Goal: Task Accomplishment & Management: Use online tool/utility

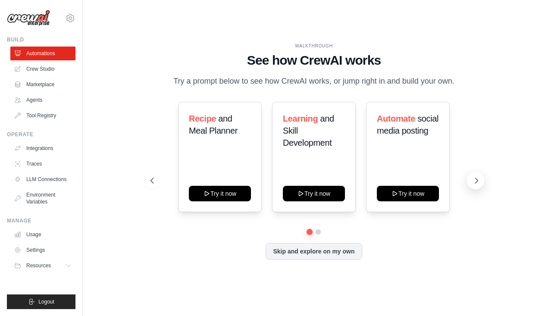
click at [481, 186] on button at bounding box center [475, 180] width 17 height 17
click at [340, 259] on button "Skip and explore on my own" at bounding box center [314, 250] width 96 height 16
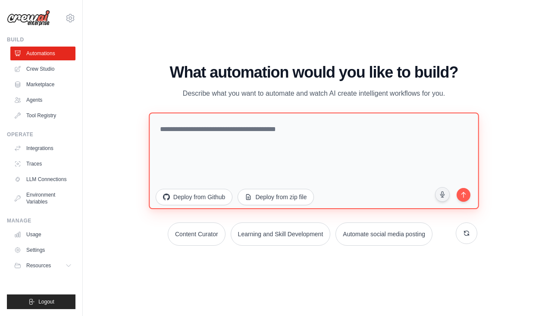
click at [266, 137] on textarea at bounding box center [314, 160] width 330 height 97
type textarea "*"
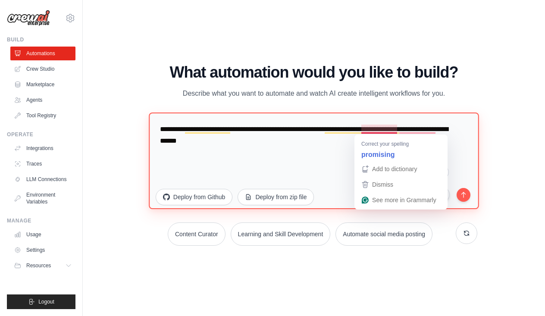
click at [365, 128] on textarea "**********" at bounding box center [314, 160] width 330 height 97
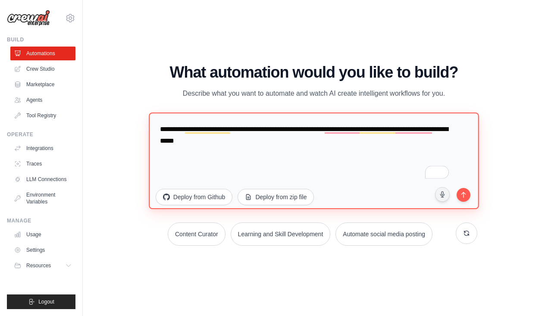
click at [415, 134] on textarea "**********" at bounding box center [314, 160] width 330 height 97
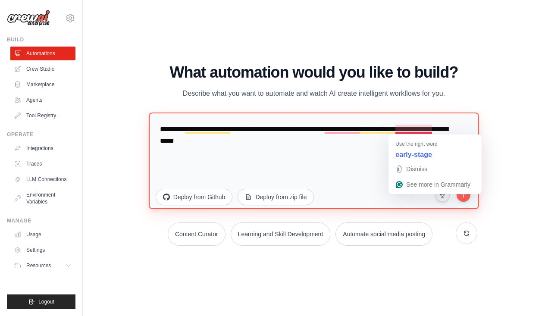
click at [415, 132] on textarea "**********" at bounding box center [314, 160] width 330 height 97
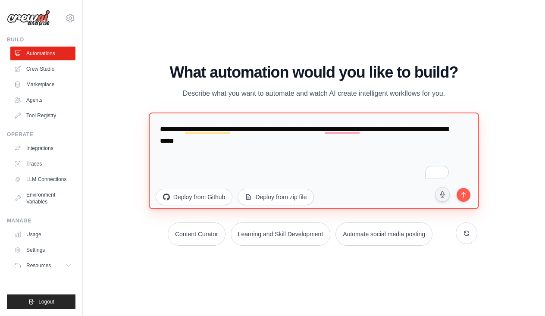
click at [348, 134] on textarea "**********" at bounding box center [314, 160] width 330 height 97
click at [348, 131] on textarea "**********" at bounding box center [314, 160] width 330 height 97
click at [266, 142] on textarea "**********" at bounding box center [314, 160] width 330 height 97
click at [311, 142] on textarea "**********" at bounding box center [314, 160] width 330 height 97
click at [375, 142] on textarea "**********" at bounding box center [314, 160] width 330 height 97
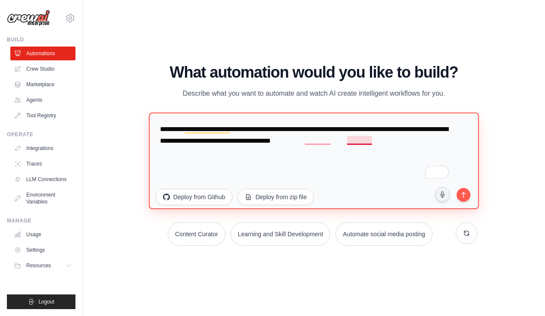
click at [368, 140] on textarea "**********" at bounding box center [314, 160] width 330 height 97
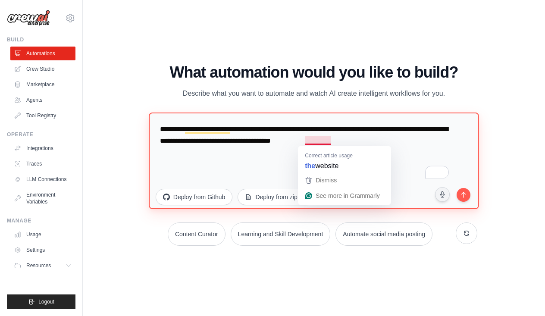
click at [329, 142] on textarea "**********" at bounding box center [314, 160] width 330 height 97
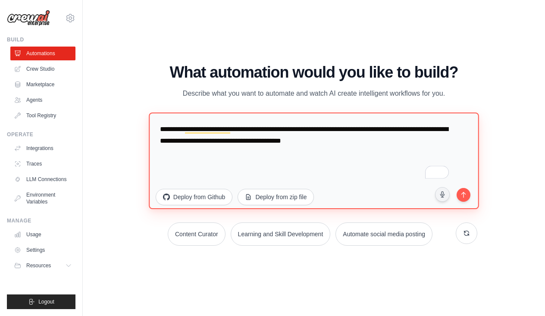
click at [412, 138] on textarea "**********" at bounding box center [314, 160] width 330 height 97
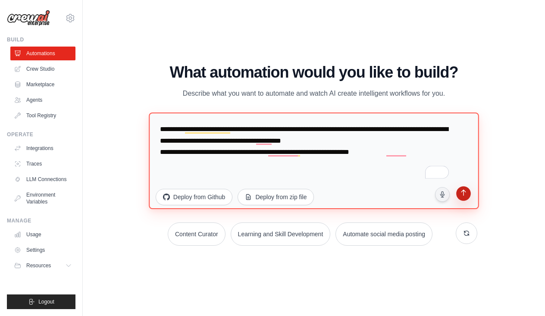
type textarea "**********"
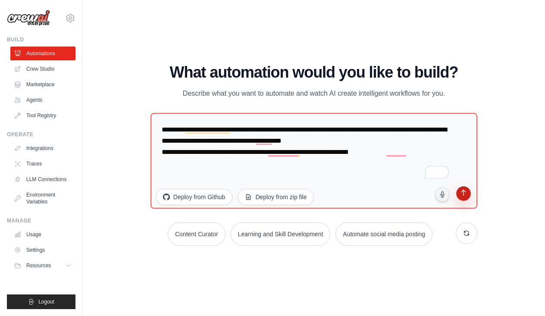
click at [460, 194] on icon "submit" at bounding box center [464, 193] width 8 height 8
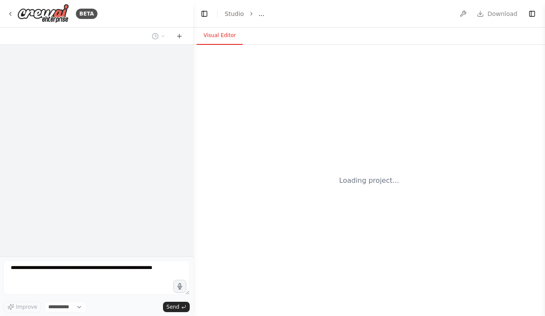
select select "****"
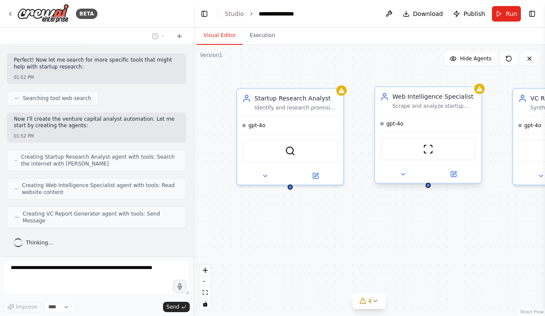
scroll to position [203, 0]
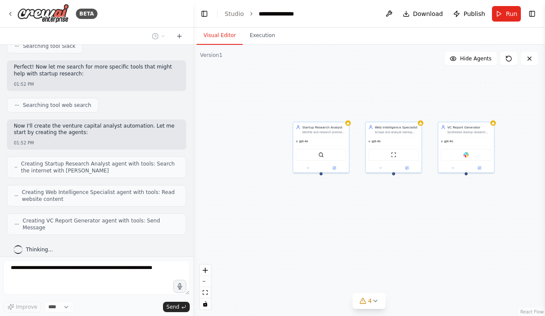
drag, startPoint x: 478, startPoint y: 207, endPoint x: 428, endPoint y: 198, distance: 50.8
click at [428, 198] on div "Startup Research Analyst Identify and research promising early-stage startups f…" at bounding box center [369, 180] width 352 height 271
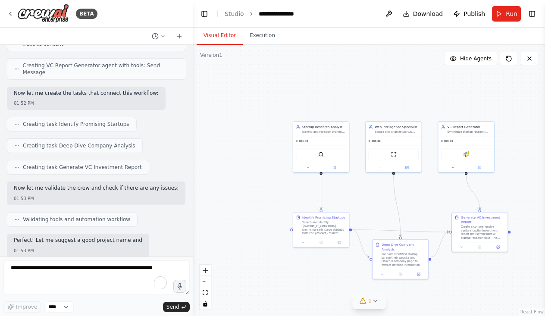
scroll to position [409, 0]
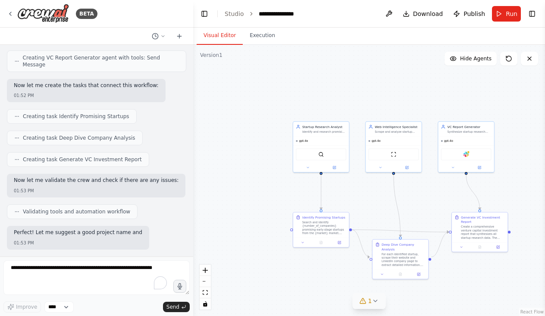
click at [374, 304] on icon at bounding box center [375, 301] width 7 height 7
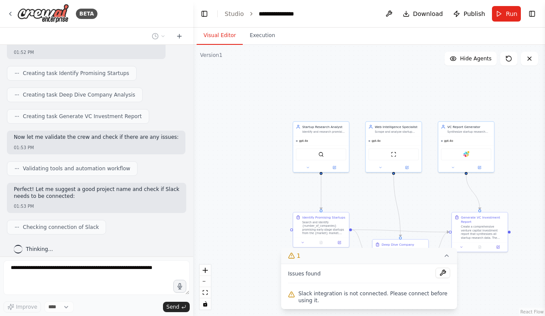
scroll to position [431, 0]
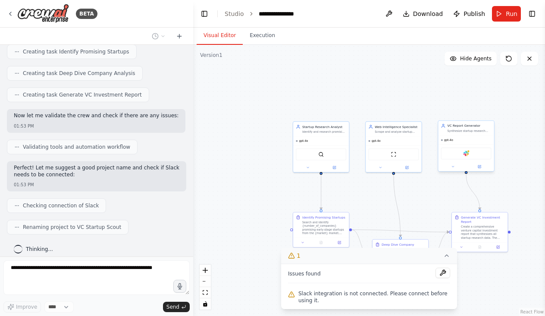
click at [457, 159] on div "Slack" at bounding box center [466, 154] width 50 height 12
click at [458, 154] on div "Slack" at bounding box center [466, 154] width 50 height 12
click at [449, 255] on icon at bounding box center [447, 255] width 7 height 7
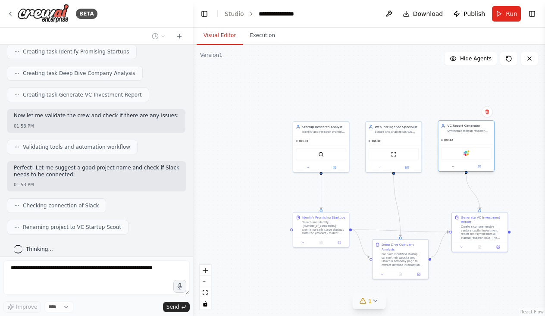
click at [469, 156] on div "Slack" at bounding box center [466, 154] width 50 height 12
click at [469, 155] on div "Slack" at bounding box center [466, 154] width 50 height 12
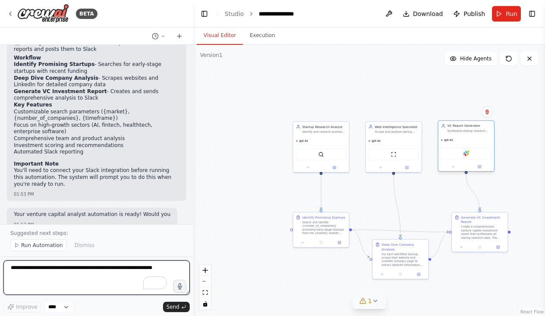
scroll to position [722, 0]
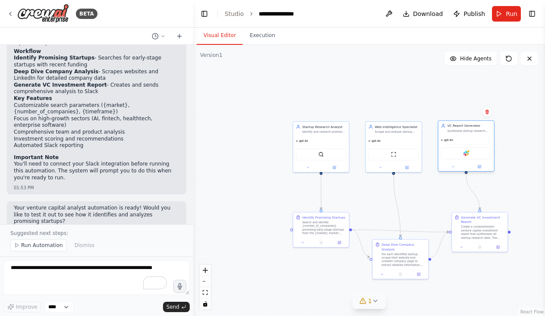
click at [464, 147] on div "Slack" at bounding box center [466, 153] width 56 height 17
click at [454, 166] on icon at bounding box center [452, 166] width 3 height 3
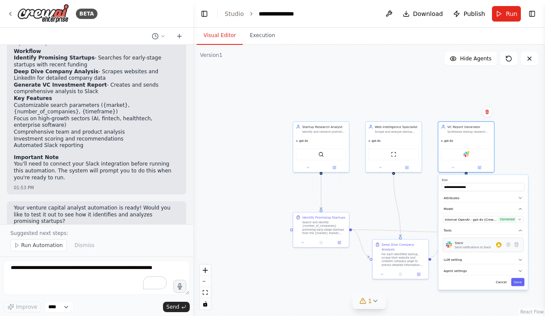
click at [479, 246] on div "Send notifications to Slack" at bounding box center [473, 246] width 36 height 3
click at [478, 246] on div "Send notifications to Slack" at bounding box center [473, 246] width 36 height 3
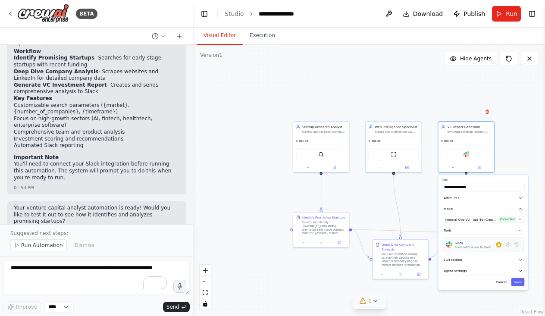
click at [478, 246] on div "Send notifications to Slack" at bounding box center [473, 246] width 36 height 3
click at [506, 246] on icon at bounding box center [508, 245] width 4 height 4
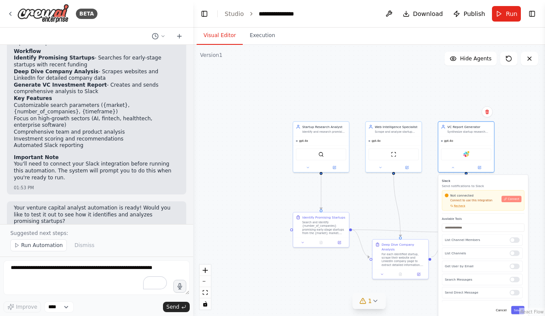
click at [512, 198] on span "Connect" at bounding box center [513, 198] width 11 height 3
click at [511, 199] on span "Connect" at bounding box center [513, 198] width 11 height 3
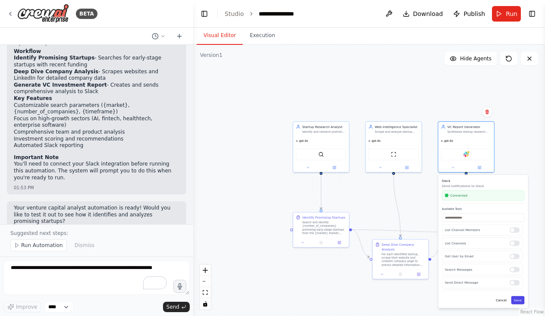
click at [521, 303] on button "Save" at bounding box center [518, 300] width 13 height 8
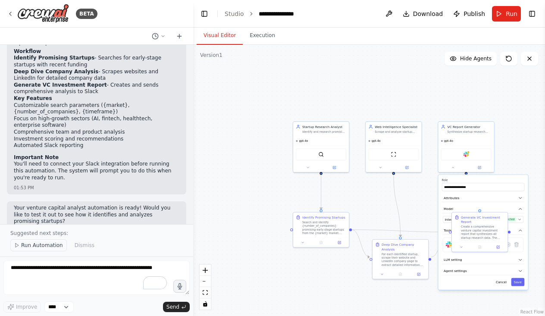
click at [48, 246] on span "Run Automation" at bounding box center [42, 245] width 42 height 7
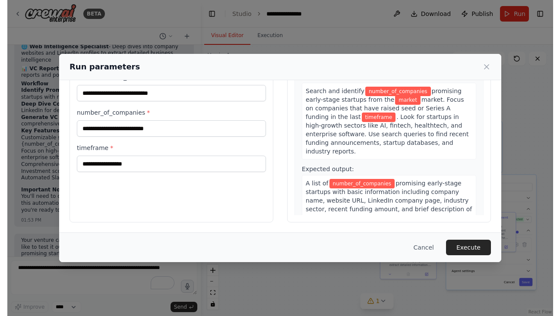
scroll to position [0, 0]
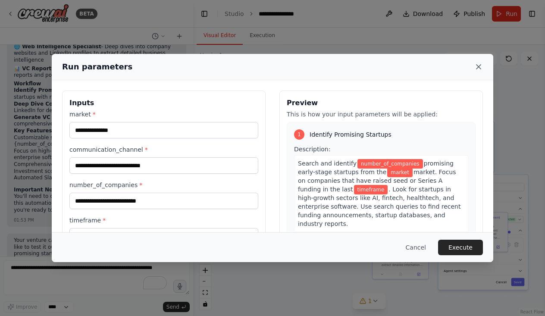
click at [482, 66] on icon at bounding box center [479, 67] width 9 height 9
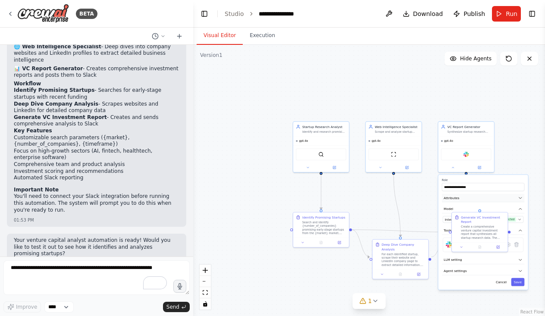
click at [497, 196] on button "Attributes" at bounding box center [483, 198] width 82 height 8
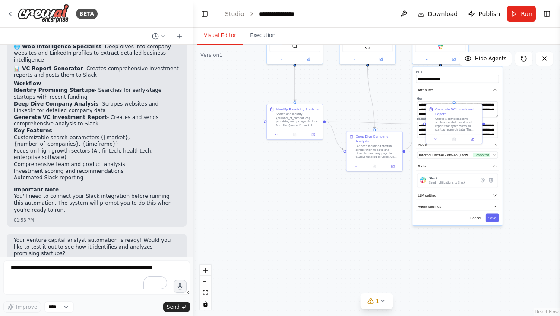
drag, startPoint x: 522, startPoint y: 173, endPoint x: 490, endPoint y: 43, distance: 134.1
click at [490, 44] on div "Visual Editor Execution Version 1 Show Tools Hide Agents .deletable-edge-delete…" at bounding box center [376, 172] width 366 height 289
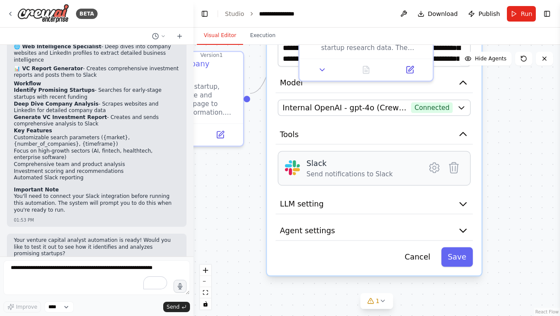
click at [405, 173] on div "Slack Send notifications to Slack" at bounding box center [362, 168] width 112 height 21
click at [385, 204] on button "LLM setting" at bounding box center [373, 205] width 197 height 20
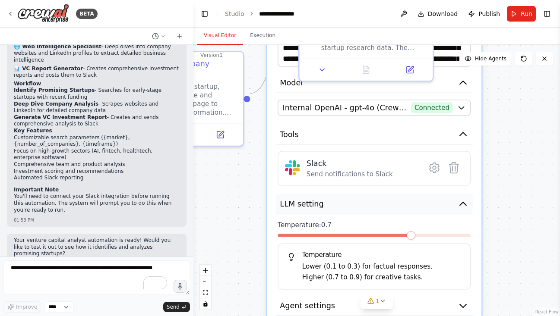
click at [385, 204] on button "LLM setting" at bounding box center [373, 205] width 197 height 20
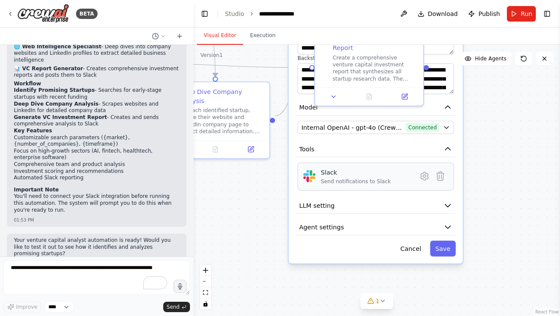
click at [389, 178] on div "Slack Send notifications to Slack" at bounding box center [366, 176] width 91 height 17
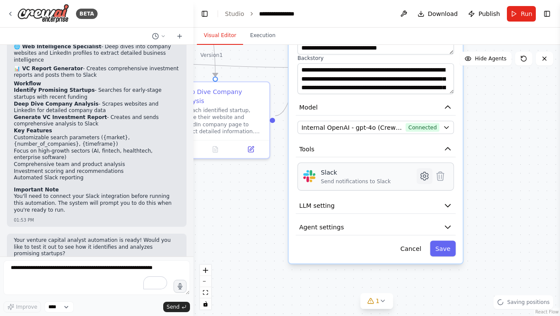
click at [422, 177] on icon at bounding box center [423, 176] width 7 height 8
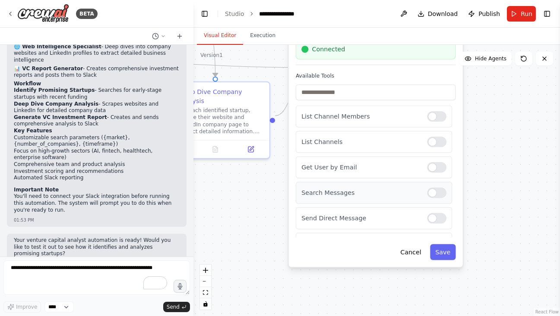
drag, startPoint x: 372, startPoint y: 134, endPoint x: 370, endPoint y: 184, distance: 50.5
click at [370, 184] on div "Search Messages" at bounding box center [374, 193] width 156 height 22
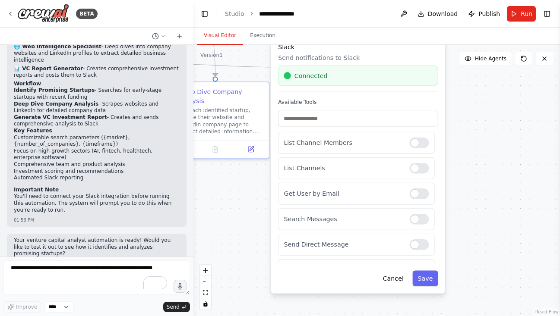
drag, startPoint x: 370, startPoint y: 78, endPoint x: 372, endPoint y: 66, distance: 12.2
click at [372, 98] on label "Available Tools" at bounding box center [358, 101] width 160 height 7
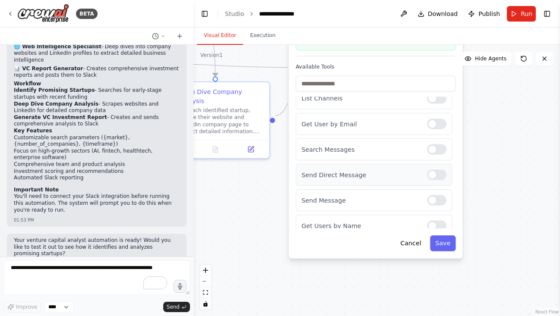
scroll to position [42, 0]
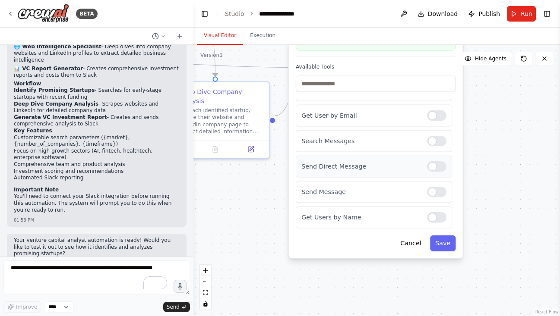
click at [437, 167] on div at bounding box center [436, 166] width 19 height 10
click at [450, 247] on button "Save" at bounding box center [442, 244] width 25 height 16
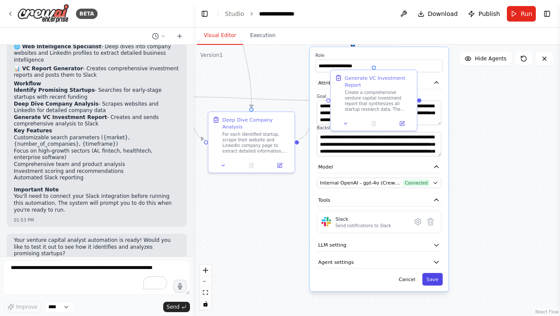
click at [434, 278] on button "Save" at bounding box center [432, 279] width 20 height 13
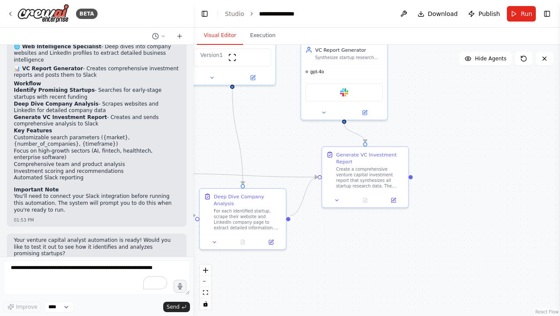
drag, startPoint x: 393, startPoint y: 172, endPoint x: 384, endPoint y: 249, distance: 77.3
click at [384, 249] on div ".deletable-edge-delete-btn { width: 20px; height: 20px; border: 0px solid #ffff…" at bounding box center [376, 180] width 366 height 271
click at [349, 93] on div "Slack" at bounding box center [344, 91] width 78 height 18
click at [340, 90] on img at bounding box center [344, 91] width 8 height 8
click at [365, 110] on icon at bounding box center [364, 110] width 3 height 3
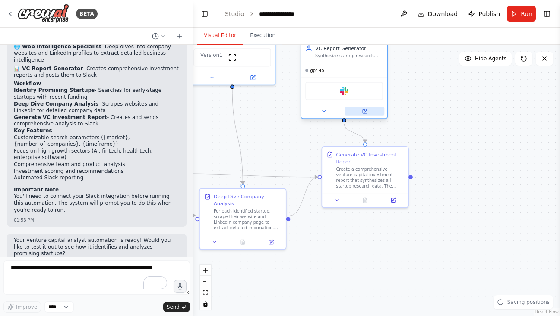
click at [363, 110] on icon at bounding box center [364, 111] width 4 height 4
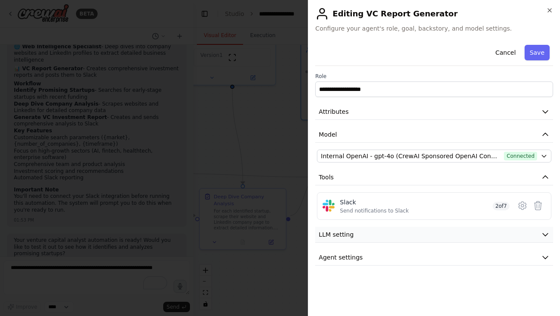
click at [402, 230] on button "LLM setting" at bounding box center [434, 235] width 238 height 16
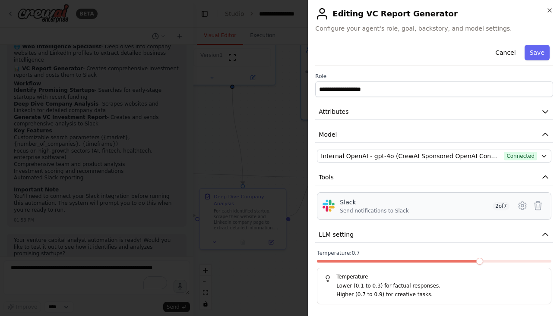
click at [415, 202] on div "Slack Send notifications to Slack 2 of 7" at bounding box center [425, 206] width 170 height 16
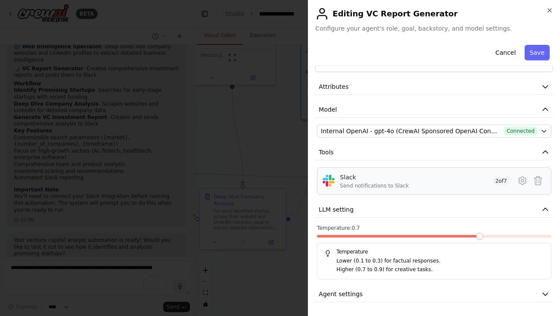
click at [422, 188] on div "Slack Send notifications to Slack 2 of 7" at bounding box center [425, 181] width 170 height 16
click at [425, 179] on div "Slack Send notifications to Slack 2 of 7" at bounding box center [425, 181] width 170 height 16
click at [501, 182] on span "2 of 7" at bounding box center [500, 181] width 17 height 9
click at [518, 180] on icon at bounding box center [522, 181] width 10 height 10
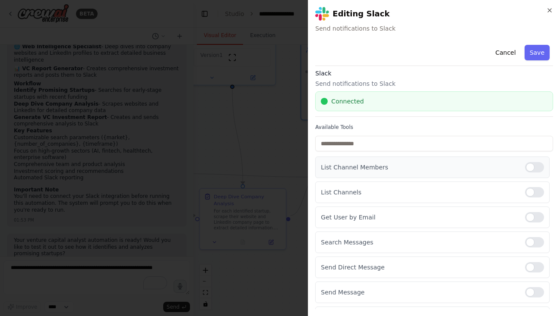
scroll to position [5, 0]
click at [536, 45] on button "Save" at bounding box center [536, 53] width 25 height 16
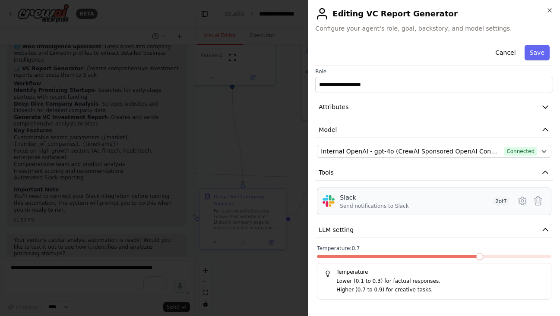
scroll to position [25, 0]
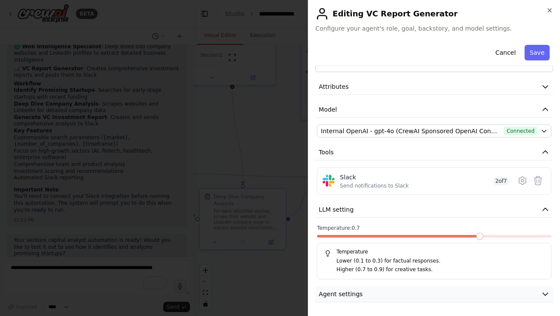
click at [424, 293] on button "Agent settings" at bounding box center [434, 294] width 238 height 16
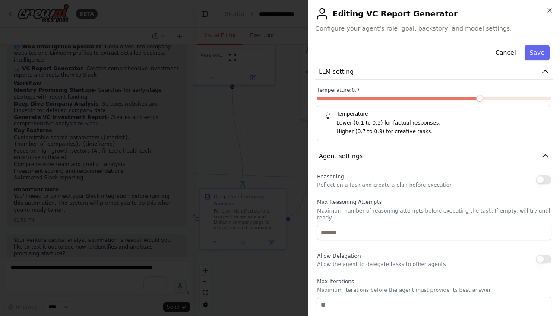
scroll to position [153, 0]
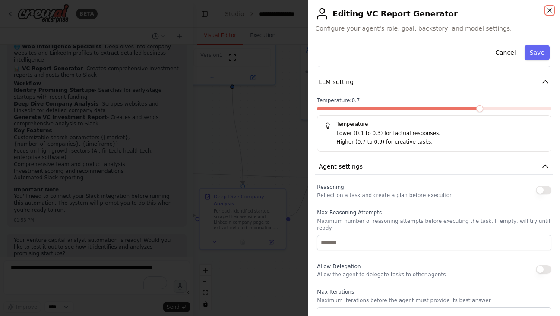
click at [545, 10] on icon "button" at bounding box center [549, 10] width 7 height 7
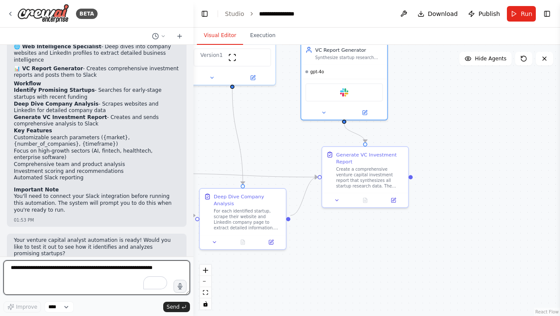
click at [32, 272] on textarea "To enrich screen reader interactions, please activate Accessibility in Grammarl…" at bounding box center [96, 278] width 186 height 35
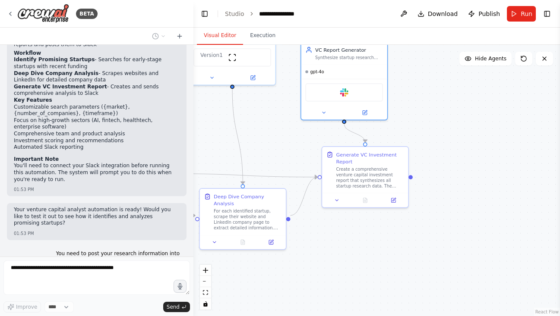
scroll to position [743, 0]
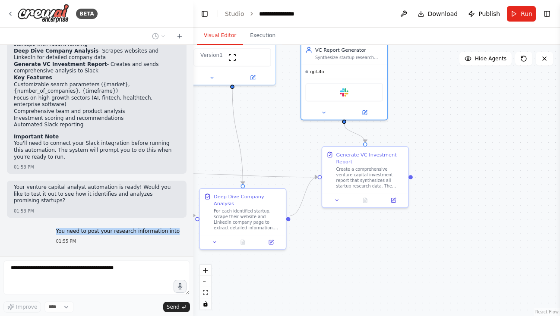
drag, startPoint x: 180, startPoint y: 211, endPoint x: 63, endPoint y: 209, distance: 116.9
click at [63, 225] on div "You need to post your research information into 01:55 PM" at bounding box center [117, 237] width 137 height 24
copy p "You need to post your research information into"
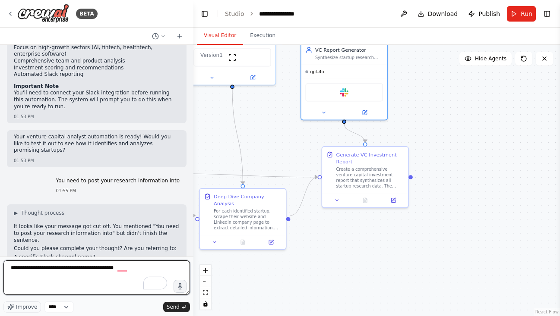
click at [58, 278] on textarea "**********" at bounding box center [96, 278] width 186 height 35
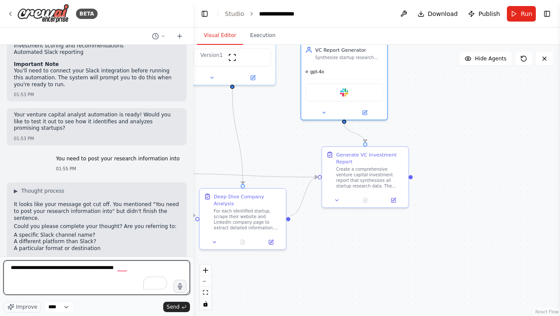
paste textarea "**********"
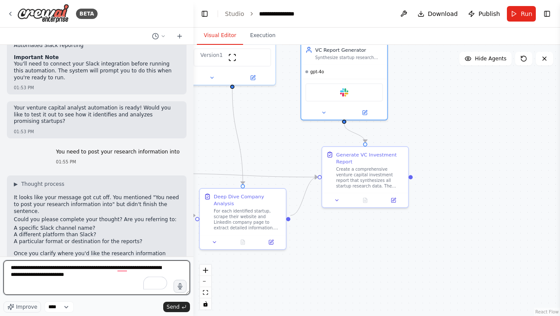
click at [101, 278] on textarea "**********" at bounding box center [96, 278] width 186 height 35
drag, startPoint x: 101, startPoint y: 277, endPoint x: 129, endPoint y: 269, distance: 29.1
click at [129, 269] on textarea "**********" at bounding box center [96, 278] width 186 height 35
type textarea "**********"
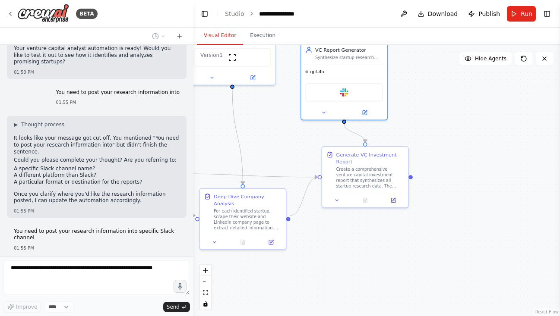
scroll to position [903, 0]
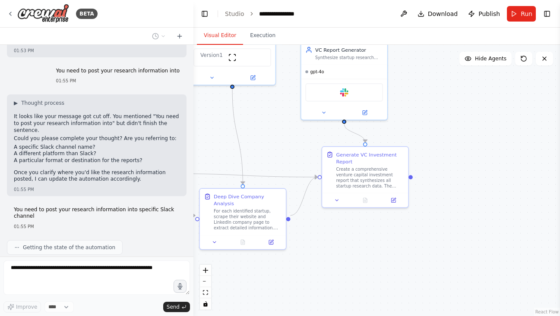
click at [47, 269] on textarea "To enrich screen reader interactions, please activate Accessibility in Grammarl…" at bounding box center [96, 278] width 186 height 35
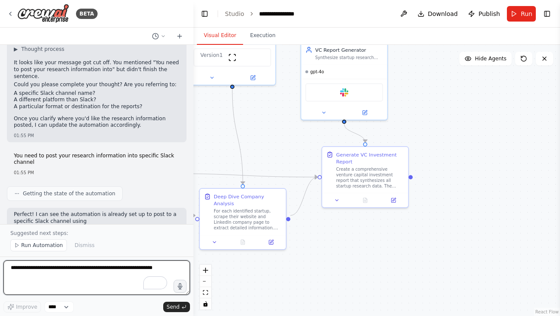
click at [47, 265] on textarea "To enrich screen reader interactions, please activate Accessibility in Grammarl…" at bounding box center [96, 278] width 186 height 35
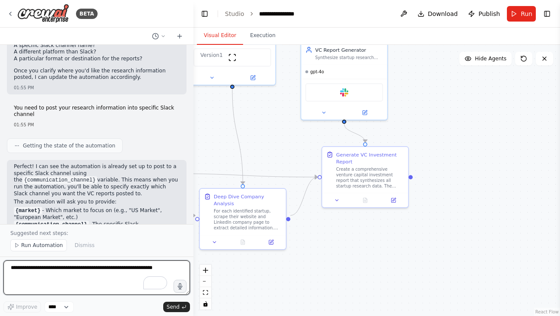
click at [47, 267] on textarea "To enrich screen reader interactions, please activate Accessibility in Grammarl…" at bounding box center [96, 278] width 186 height 35
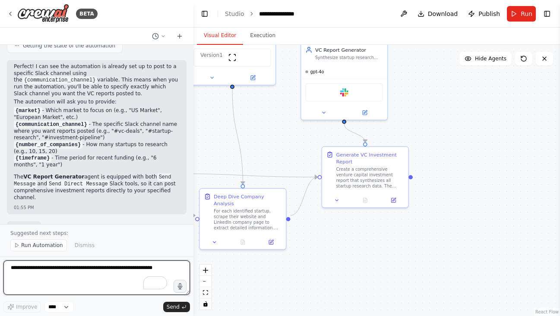
paste textarea "*******"
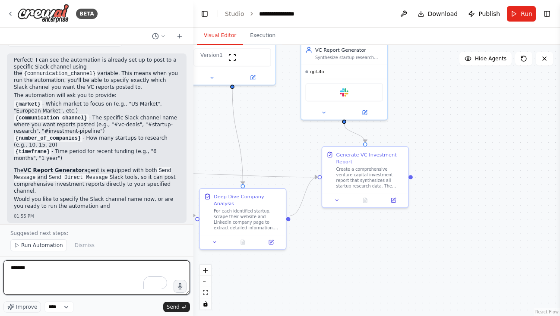
scroll to position [1119, 0]
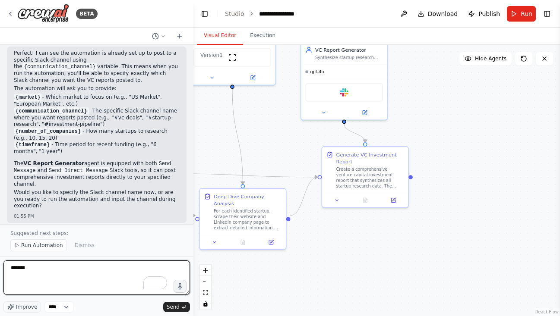
drag, startPoint x: 47, startPoint y: 267, endPoint x: -25, endPoint y: 260, distance: 72.4
click at [0, 260] on html "BETA You are the analyst of venture capital. Your task is to identify promising…" at bounding box center [280, 158] width 560 height 316
paste textarea "********"
click at [51, 269] on textarea "**********" at bounding box center [96, 278] width 186 height 35
click at [169, 276] on textarea "**********" at bounding box center [96, 278] width 186 height 35
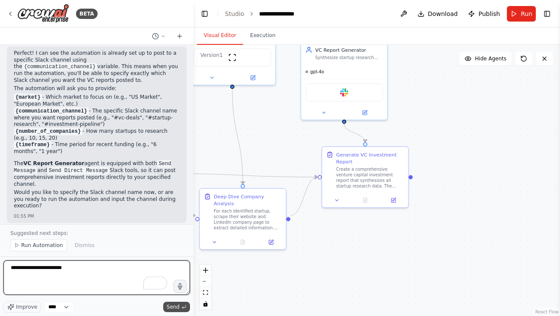
type textarea "**********"
click at [177, 307] on span "Send" at bounding box center [173, 307] width 13 height 7
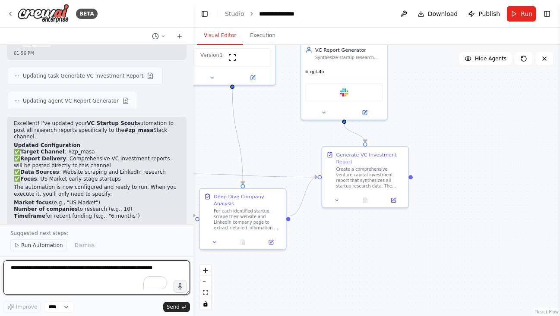
scroll to position [1402, 0]
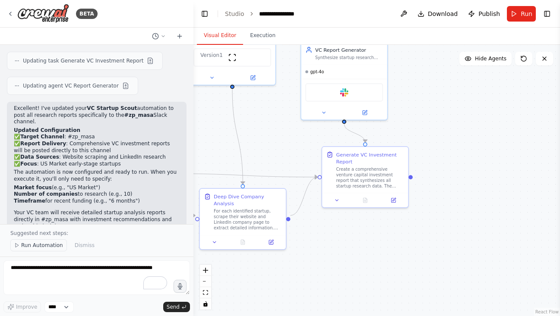
click at [39, 246] on span "Run Automation" at bounding box center [42, 245] width 42 height 7
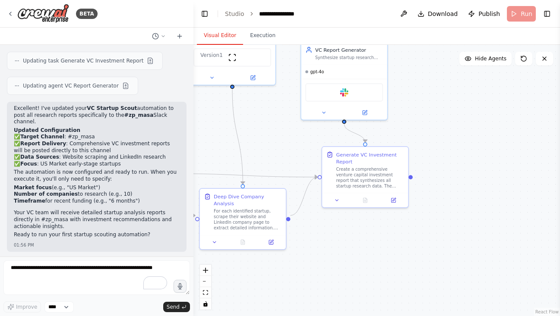
scroll to position [1370, 0]
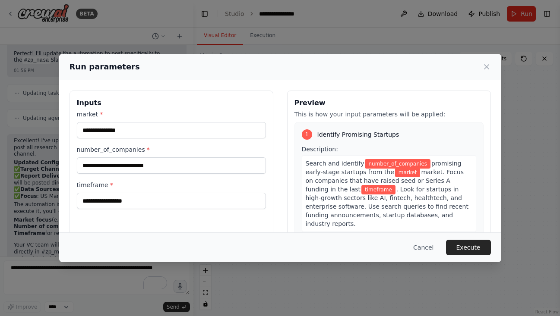
drag, startPoint x: 243, startPoint y: 144, endPoint x: 320, endPoint y: 142, distance: 76.8
click at [320, 142] on body "BETA You are the analyst of venture capital. Your task is to identify promising…" at bounding box center [280, 158] width 560 height 316
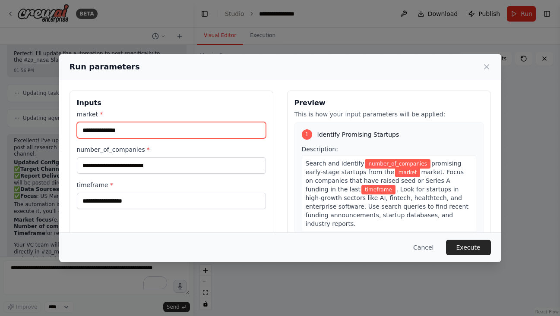
click at [197, 128] on input "market *" at bounding box center [171, 130] width 189 height 16
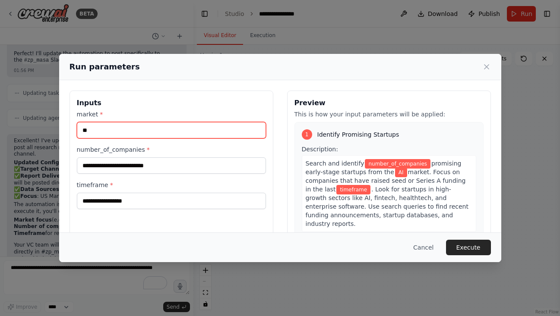
type input "**"
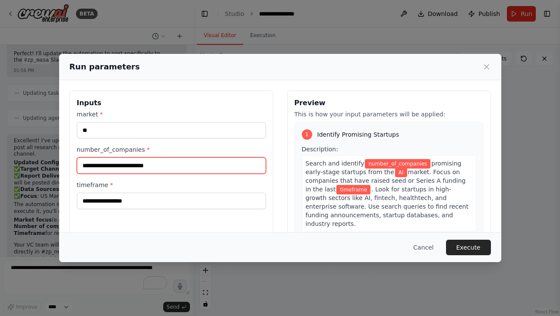
click at [175, 165] on input "number_of_companies *" at bounding box center [171, 165] width 189 height 16
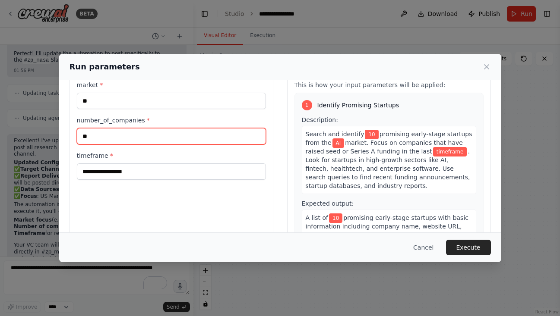
scroll to position [46, 0]
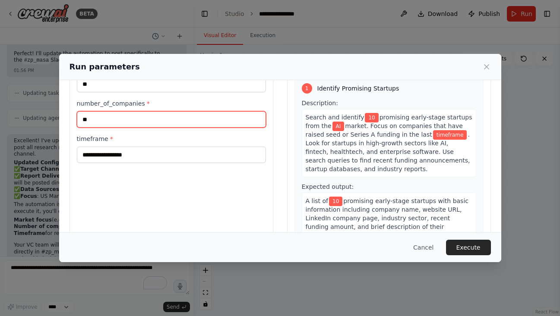
type input "**"
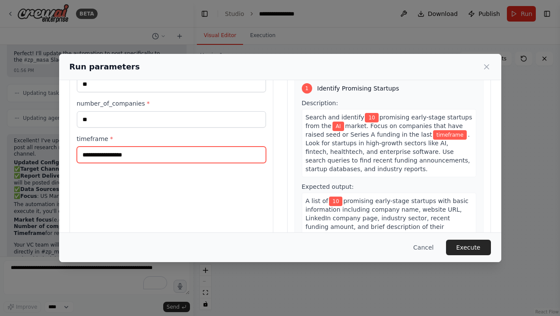
click at [156, 160] on input "timeframe *" at bounding box center [171, 155] width 189 height 16
type input "*"
type input "*********"
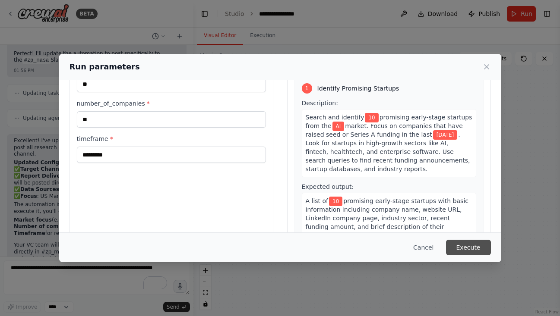
click at [481, 243] on button "Execute" at bounding box center [468, 248] width 45 height 16
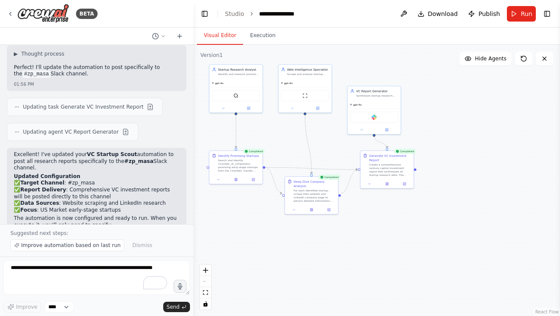
scroll to position [1402, 0]
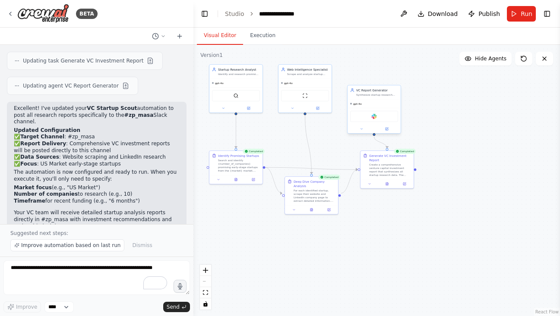
click at [386, 101] on div "gpt-4o" at bounding box center [373, 104] width 53 height 9
click at [388, 129] on button at bounding box center [386, 128] width 25 height 5
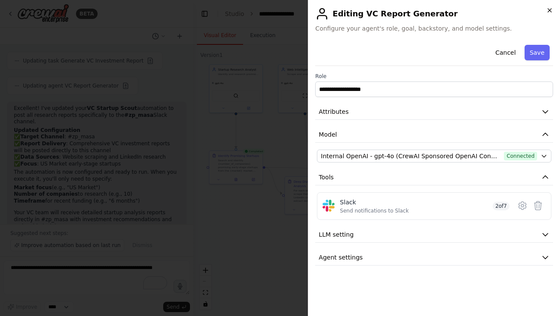
click at [545, 10] on icon "button" at bounding box center [549, 10] width 7 height 7
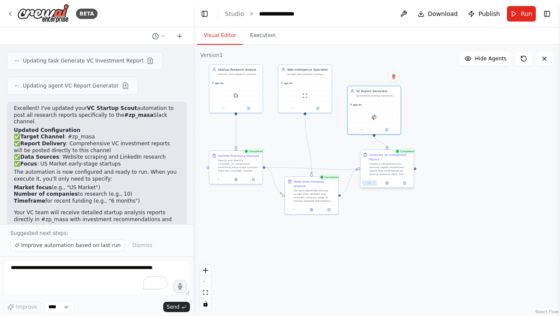
click at [370, 184] on icon at bounding box center [369, 183] width 3 height 3
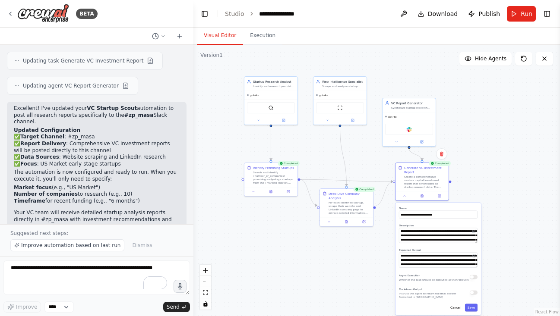
drag, startPoint x: 479, startPoint y: 95, endPoint x: 516, endPoint y: 109, distance: 40.1
click at [516, 109] on div ".deletable-edge-delete-btn { width: 20px; height: 20px; border: 0px solid #ffff…" at bounding box center [376, 180] width 366 height 271
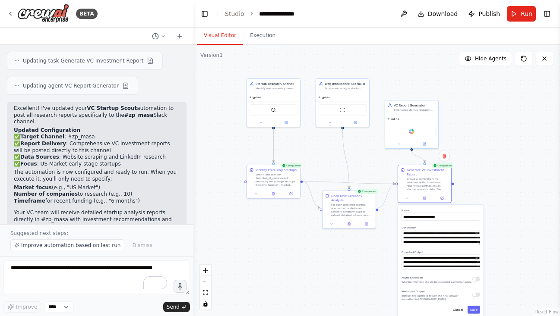
click at [257, 46] on div ".deletable-edge-delete-btn { width: 20px; height: 20px; border: 0px solid #ffff…" at bounding box center [376, 180] width 366 height 271
click at [258, 34] on button "Execution" at bounding box center [262, 36] width 39 height 18
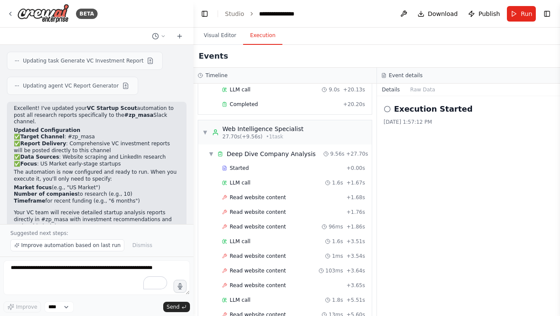
scroll to position [0, 0]
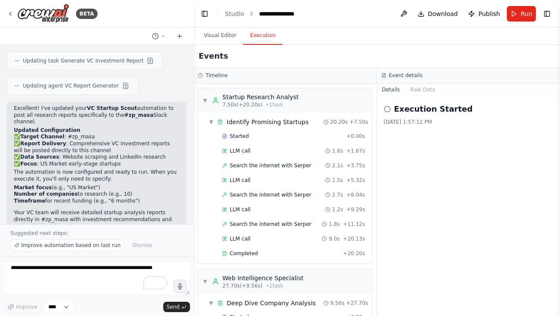
click at [384, 109] on circle at bounding box center [387, 109] width 6 height 6
click at [388, 110] on icon at bounding box center [387, 109] width 7 height 7
click at [425, 90] on button "Raw Data" at bounding box center [422, 90] width 35 height 12
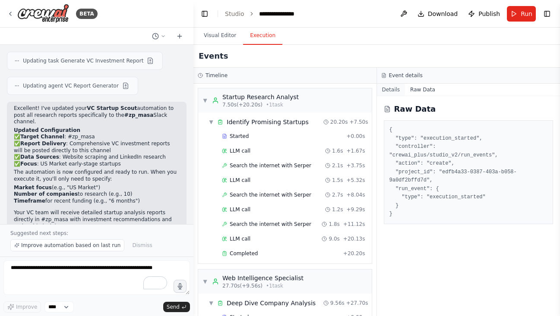
click at [388, 94] on button "Details" at bounding box center [391, 90] width 28 height 12
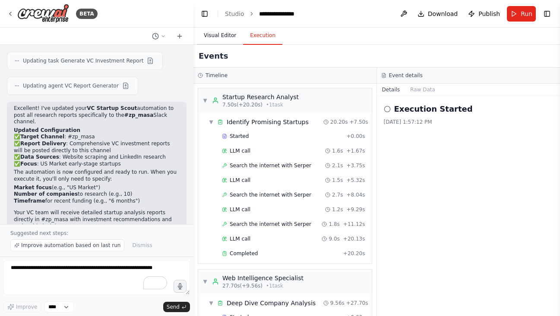
click at [221, 33] on button "Visual Editor" at bounding box center [220, 36] width 46 height 18
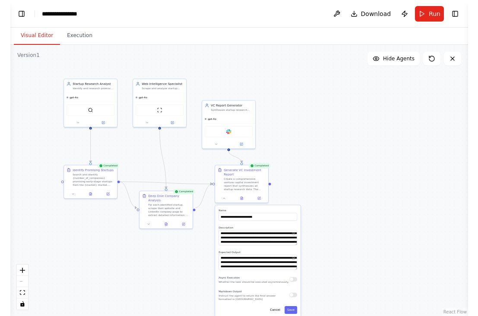
scroll to position [1402, 0]
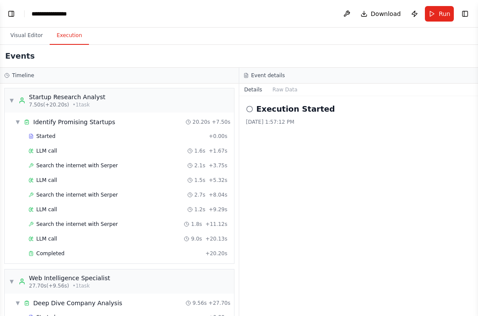
click at [62, 37] on button "Execution" at bounding box center [69, 36] width 39 height 18
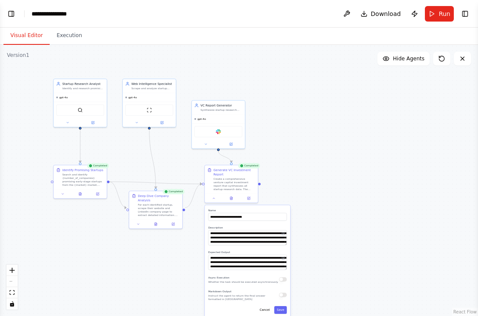
click at [40, 36] on button "Visual Editor" at bounding box center [26, 36] width 46 height 18
click at [462, 60] on icon at bounding box center [462, 58] width 7 height 7
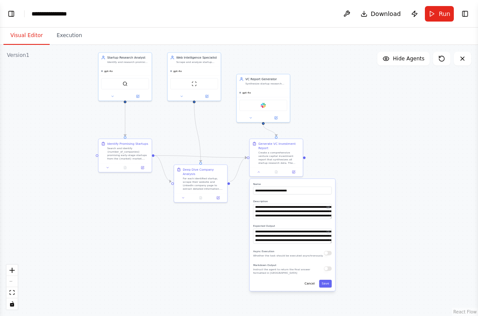
drag, startPoint x: 285, startPoint y: 150, endPoint x: 330, endPoint y: 124, distance: 52.0
click at [330, 124] on div ".deletable-edge-delete-btn { width: 20px; height: 20px; border: 0px solid #ffff…" at bounding box center [239, 180] width 478 height 271
drag, startPoint x: 330, startPoint y: 124, endPoint x: 336, endPoint y: 127, distance: 7.0
click at [336, 127] on div ".deletable-edge-delete-btn { width: 20px; height: 20px; border: 0px solid #ffff…" at bounding box center [239, 180] width 478 height 271
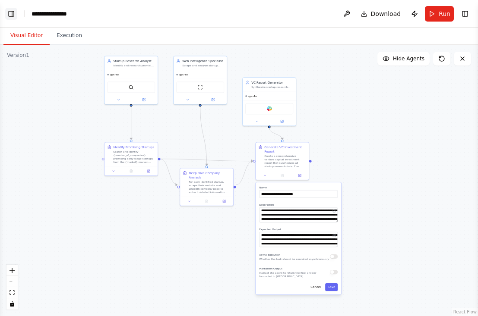
click at [9, 16] on button "Toggle Left Sidebar" at bounding box center [11, 14] width 12 height 12
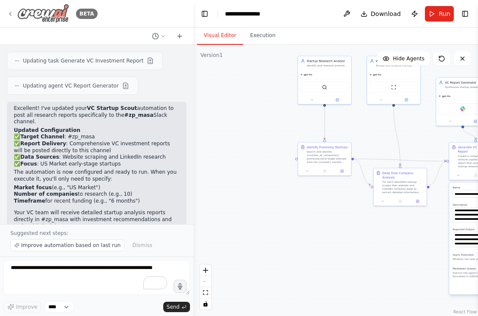
click at [10, 16] on icon at bounding box center [10, 13] width 7 height 7
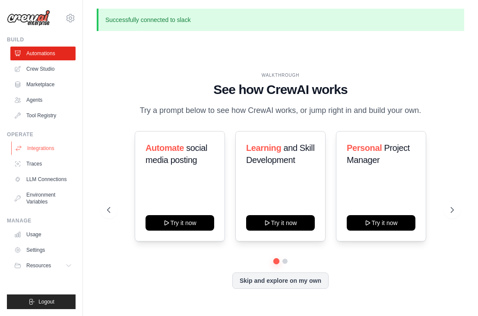
click at [54, 148] on link "Integrations" at bounding box center [43, 149] width 65 height 14
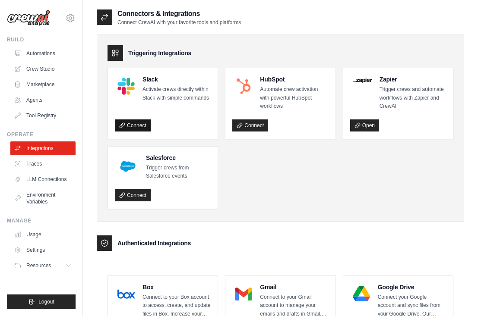
click at [138, 125] on link "Connect" at bounding box center [133, 126] width 36 height 12
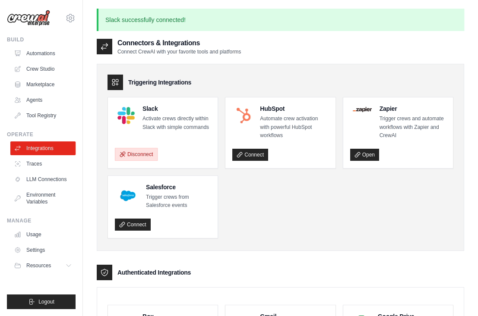
click at [147, 154] on button "Disconnect" at bounding box center [136, 154] width 43 height 13
click at [136, 159] on link "Connect" at bounding box center [133, 155] width 36 height 12
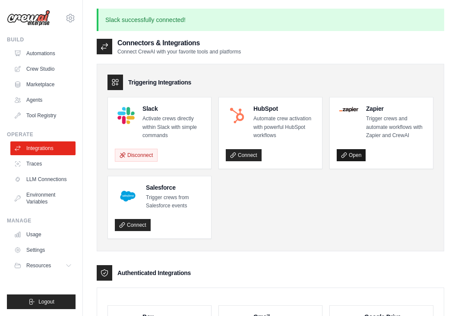
click at [358, 155] on link "Open" at bounding box center [351, 155] width 29 height 12
click at [142, 222] on link "Connect" at bounding box center [133, 225] width 36 height 12
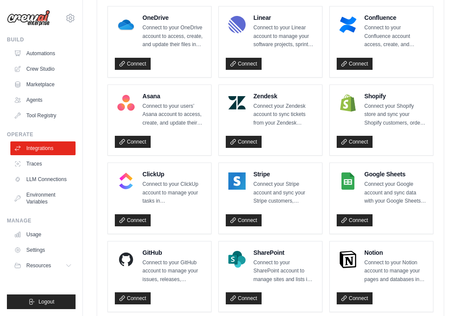
scroll to position [606, 0]
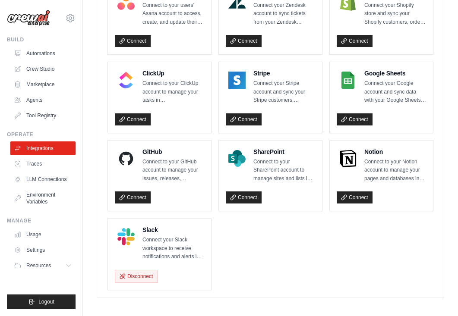
click at [160, 248] on p "Connect your Slack workspace to receive notifications and alerts in Slack. Stay…" at bounding box center [173, 248] width 62 height 25
click at [125, 235] on img at bounding box center [125, 236] width 17 height 17
click at [155, 226] on h4 "Slack" at bounding box center [173, 230] width 62 height 9
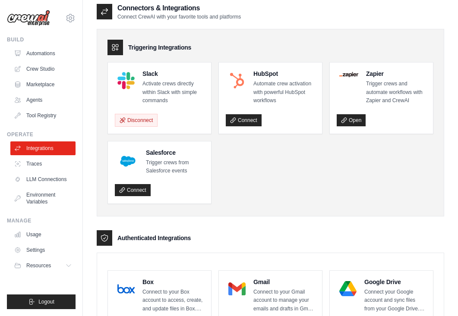
scroll to position [0, 0]
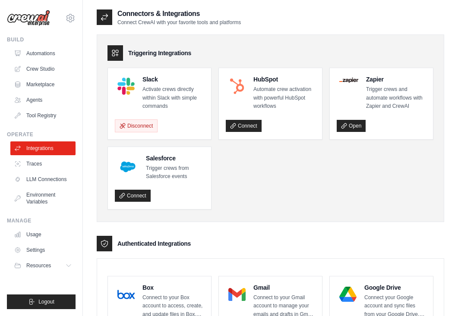
click at [126, 76] on div at bounding box center [126, 86] width 22 height 22
click at [126, 88] on img at bounding box center [125, 86] width 17 height 17
click at [153, 82] on h4 "Slack" at bounding box center [173, 79] width 62 height 9
click at [125, 83] on img at bounding box center [125, 86] width 17 height 17
click at [41, 55] on link "Automations" at bounding box center [43, 54] width 65 height 14
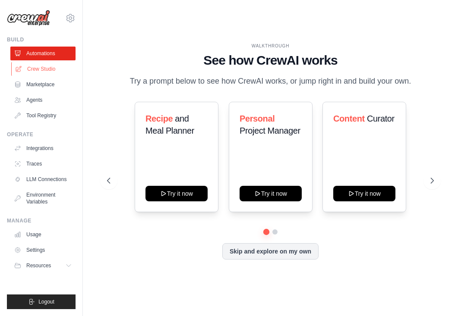
click at [71, 70] on link "Crew Studio" at bounding box center [43, 69] width 65 height 14
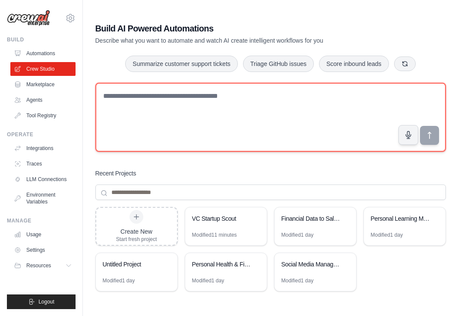
click at [160, 118] on textarea at bounding box center [270, 117] width 350 height 69
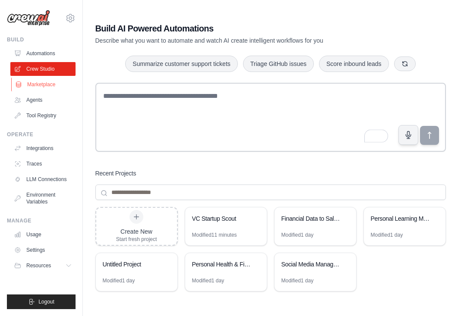
click at [44, 82] on link "Marketplace" at bounding box center [43, 85] width 65 height 14
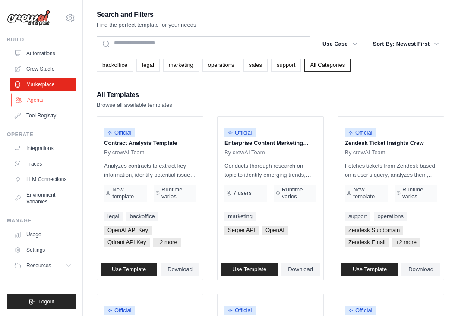
click at [35, 104] on link "Agents" at bounding box center [43, 100] width 65 height 14
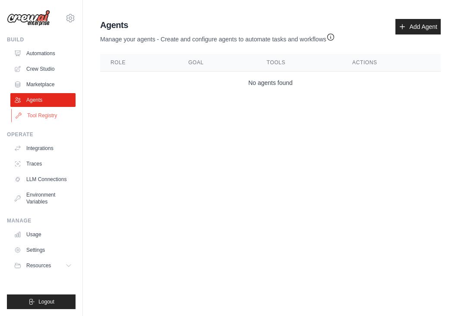
click at [46, 119] on link "Tool Registry" at bounding box center [43, 116] width 65 height 14
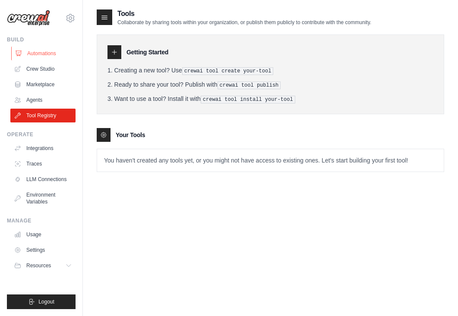
click at [51, 56] on link "Automations" at bounding box center [43, 54] width 65 height 14
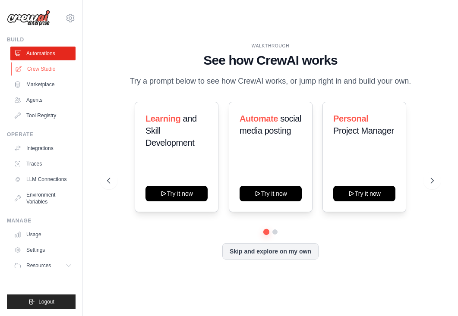
click at [42, 75] on link "Crew Studio" at bounding box center [43, 69] width 65 height 14
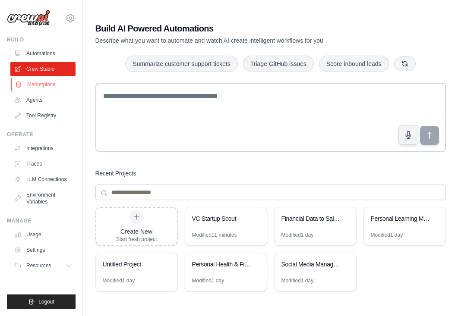
click at [43, 83] on link "Marketplace" at bounding box center [43, 85] width 65 height 14
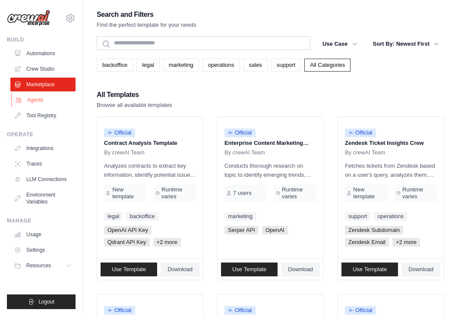
click at [44, 98] on link "Agents" at bounding box center [43, 100] width 65 height 14
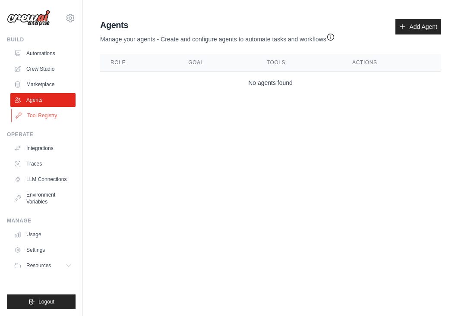
click at [45, 113] on link "Tool Registry" at bounding box center [43, 116] width 65 height 14
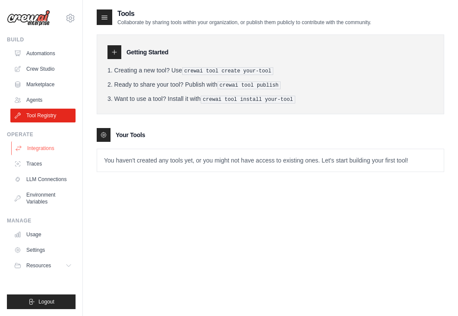
click at [38, 147] on link "Integrations" at bounding box center [43, 149] width 65 height 14
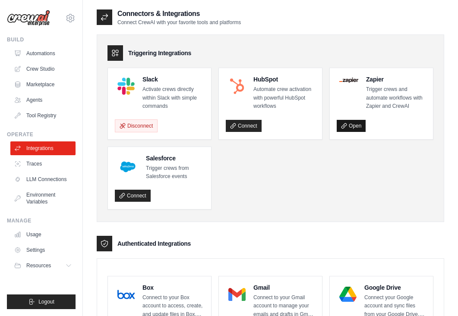
click at [361, 131] on link "Open" at bounding box center [351, 126] width 29 height 12
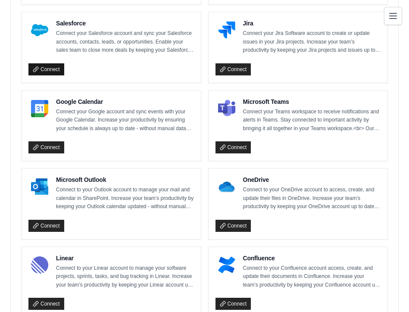
scroll to position [407, 0]
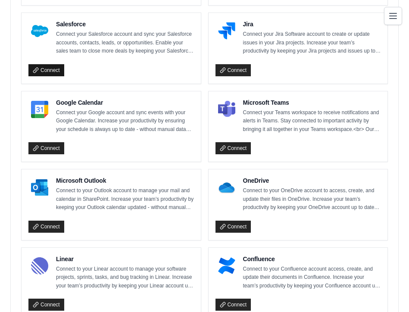
click at [60, 70] on link "Connect" at bounding box center [46, 70] width 36 height 12
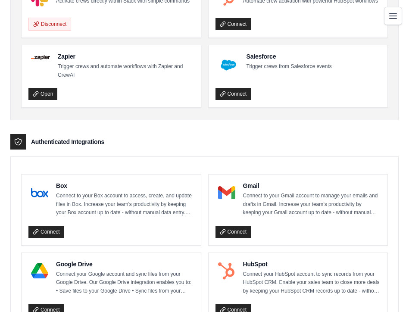
scroll to position [0, 0]
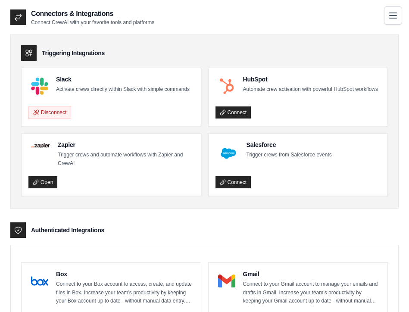
click at [389, 16] on icon "Toggle navigation" at bounding box center [393, 15] width 10 height 10
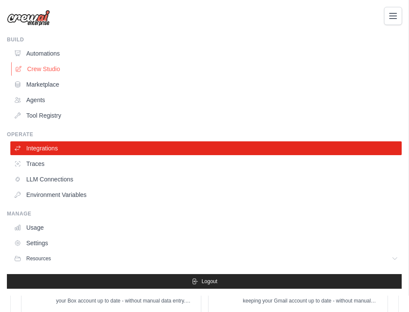
click at [50, 67] on link "Crew Studio" at bounding box center [207, 69] width 392 height 14
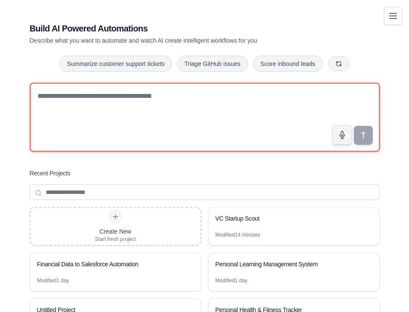
click at [77, 97] on textarea at bounding box center [205, 117] width 350 height 69
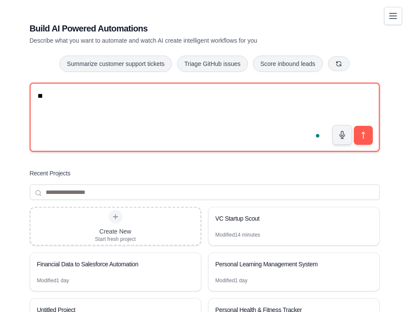
type textarea "*"
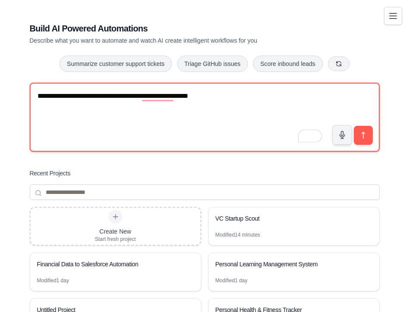
click at [35, 99] on textarea "**********" at bounding box center [205, 117] width 350 height 69
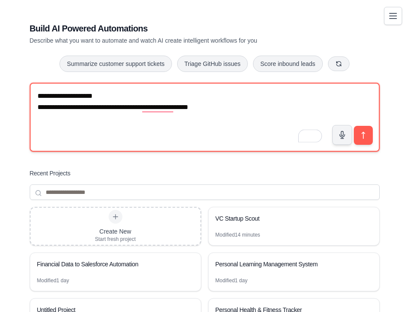
click at [38, 107] on textarea "**********" at bounding box center [205, 117] width 350 height 69
click at [33, 109] on div "jaylax73maboww@gmail.com Settings Build Automations Crew Studio" at bounding box center [204, 203] width 409 height 406
click at [138, 108] on textarea "**********" at bounding box center [205, 117] width 350 height 69
click at [154, 107] on textarea "**********" at bounding box center [205, 117] width 350 height 69
click at [238, 107] on textarea "**********" at bounding box center [205, 117] width 350 height 69
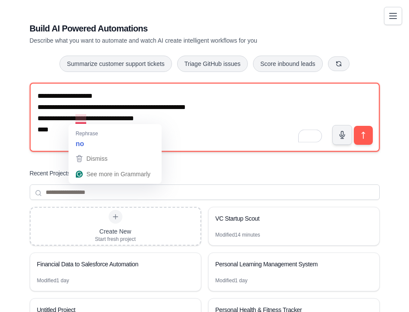
click at [79, 119] on textarea "**********" at bounding box center [205, 117] width 350 height 69
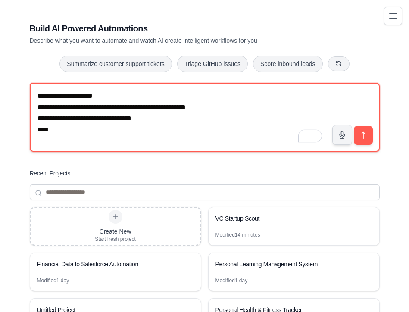
click at [56, 130] on textarea "**********" at bounding box center [205, 117] width 350 height 69
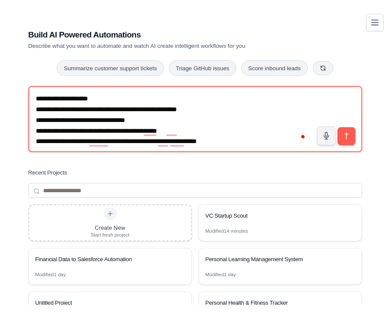
scroll to position [5, 0]
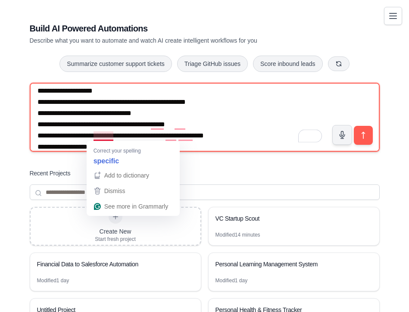
click at [100, 135] on textarea "**********" at bounding box center [205, 117] width 350 height 69
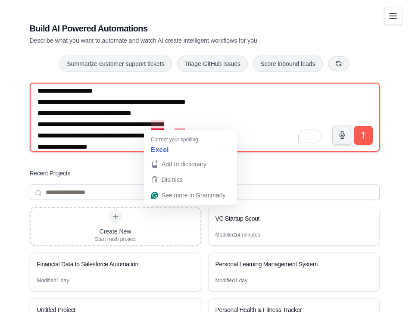
click at [160, 121] on textarea "**********" at bounding box center [205, 117] width 350 height 69
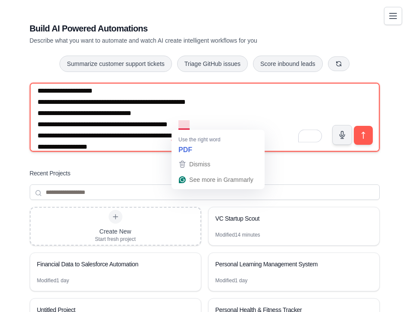
click at [130, 145] on textarea "**********" at bounding box center [205, 117] width 350 height 69
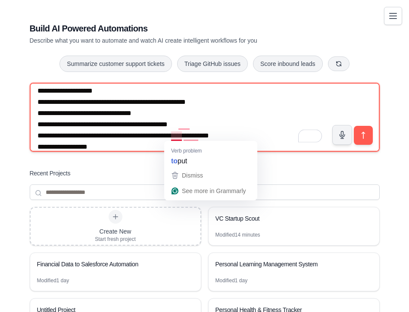
click at [177, 138] on textarea "**********" at bounding box center [205, 117] width 350 height 69
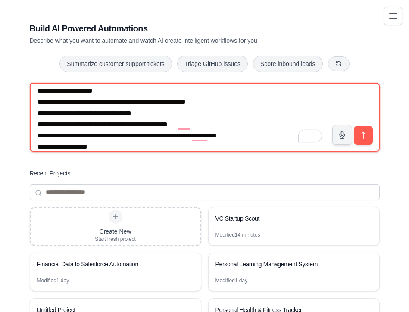
click at [118, 147] on textarea "**********" at bounding box center [205, 117] width 350 height 69
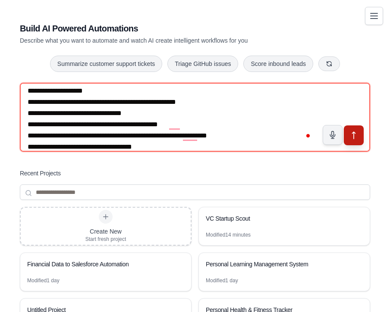
type textarea "**********"
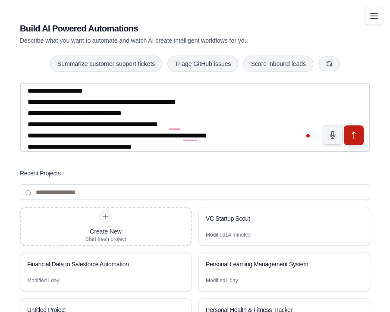
click at [358, 131] on icon "submit" at bounding box center [353, 135] width 9 height 9
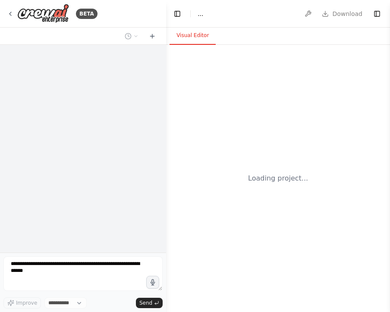
select select "****"
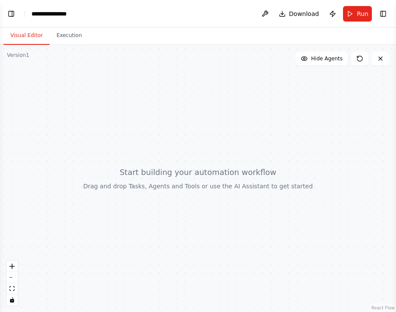
scroll to position [46, 0]
click at [38, 38] on button "Visual Editor" at bounding box center [26, 36] width 46 height 18
click at [22, 53] on div "Version 1" at bounding box center [18, 55] width 22 height 7
click at [328, 57] on span "Hide Agents" at bounding box center [326, 58] width 31 height 7
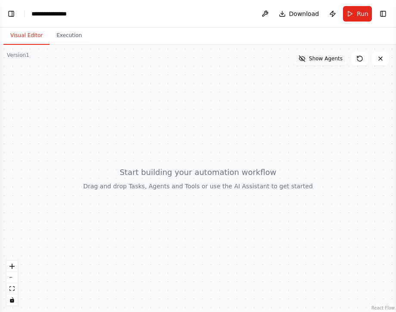
click at [328, 57] on span "Show Agents" at bounding box center [326, 58] width 34 height 7
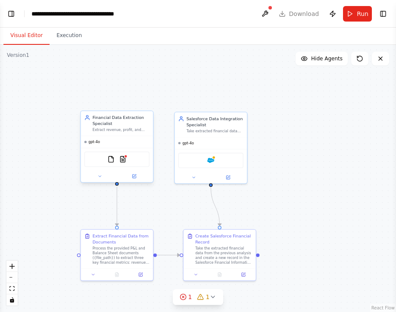
scroll to position [807, 0]
click at [136, 165] on div "FileReadTool PDFSearchTool" at bounding box center [117, 159] width 65 height 15
click at [126, 159] on img at bounding box center [123, 159] width 7 height 7
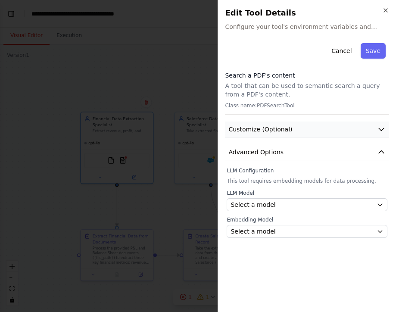
click at [362, 127] on button "Customize (Optional)" at bounding box center [307, 130] width 164 height 16
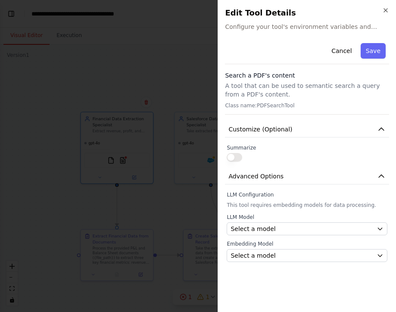
click at [186, 88] on div at bounding box center [198, 156] width 396 height 312
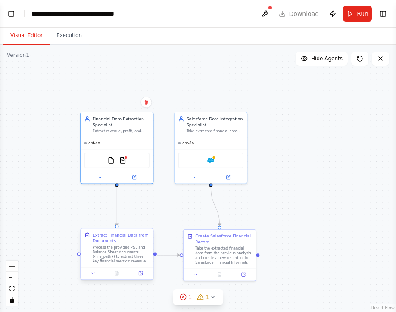
click at [123, 256] on div "Process the provided P&L and Balance Sheet documents ({file_path}) to extract t…" at bounding box center [121, 254] width 57 height 19
click at [93, 276] on button at bounding box center [93, 273] width 20 height 7
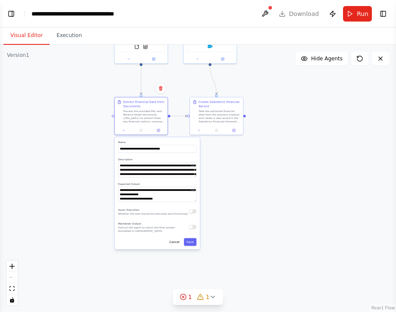
drag, startPoint x: 240, startPoint y: 200, endPoint x: 266, endPoint y: 55, distance: 146.9
click at [266, 55] on div ".deletable-edge-delete-btn { width: 20px; height: 20px; border: 0px solid #ffff…" at bounding box center [198, 178] width 396 height 267
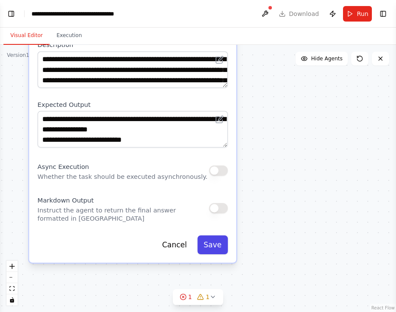
click at [223, 245] on button "Save" at bounding box center [213, 245] width 31 height 19
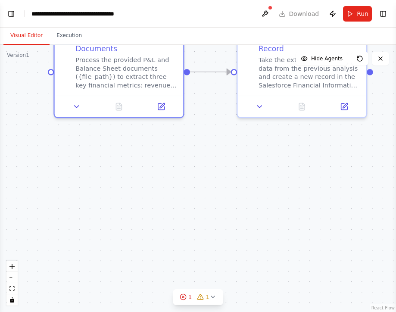
drag, startPoint x: 217, startPoint y: 193, endPoint x: 242, endPoint y: 326, distance: 134.9
click at [242, 312] on html "BETA Here is the workflow. -Extract revenue, profit, and operational cost from …" at bounding box center [198, 156] width 396 height 312
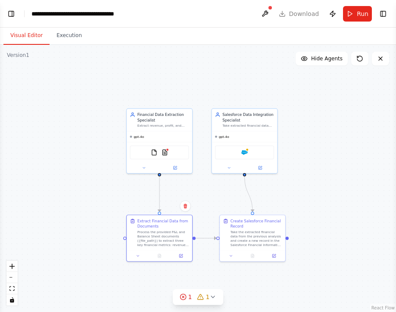
drag, startPoint x: 219, startPoint y: 207, endPoint x: 213, endPoint y: 286, distance: 79.2
click at [213, 286] on div ".deletable-edge-delete-btn { width: 20px; height: 20px; border: 0px solid #ffff…" at bounding box center [198, 178] width 396 height 267
click at [246, 151] on img at bounding box center [245, 151] width 6 height 6
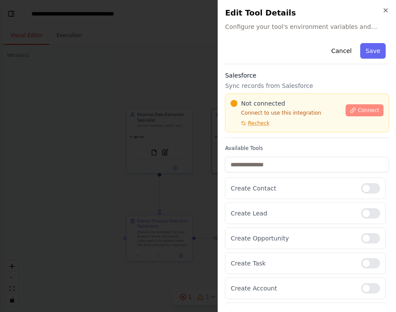
click at [353, 106] on button "Connect" at bounding box center [365, 110] width 38 height 12
click at [349, 71] on h3 "Salesforce" at bounding box center [307, 75] width 164 height 9
click at [358, 63] on div "Cancel Save" at bounding box center [307, 52] width 164 height 25
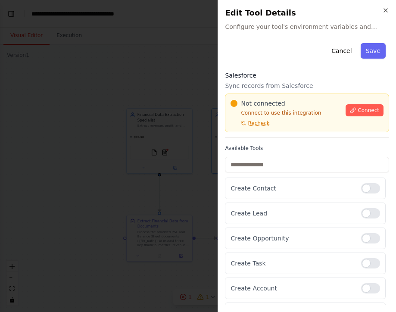
click at [337, 73] on h3 "Salesforce" at bounding box center [307, 75] width 164 height 9
click at [317, 85] on p "Sync records from Salesforce" at bounding box center [307, 86] width 164 height 9
click at [313, 82] on p "Sync records from Salesforce" at bounding box center [307, 86] width 164 height 9
click at [309, 84] on p "Sync records from Salesforce" at bounding box center [307, 86] width 164 height 9
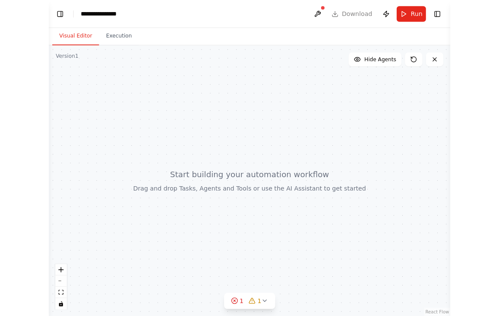
scroll to position [484, 0]
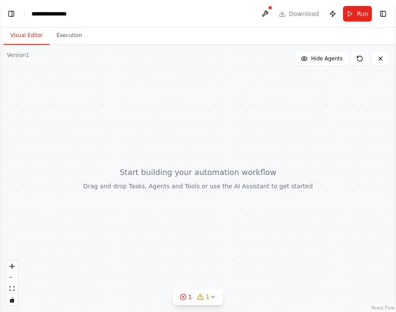
drag, startPoint x: 142, startPoint y: 101, endPoint x: 189, endPoint y: 120, distance: 50.7
click at [191, 120] on div at bounding box center [198, 178] width 396 height 267
click at [190, 296] on span "1" at bounding box center [191, 297] width 4 height 9
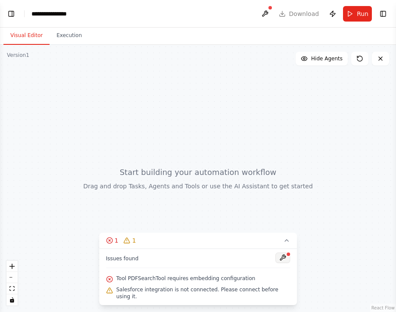
click at [284, 261] on button at bounding box center [283, 258] width 15 height 10
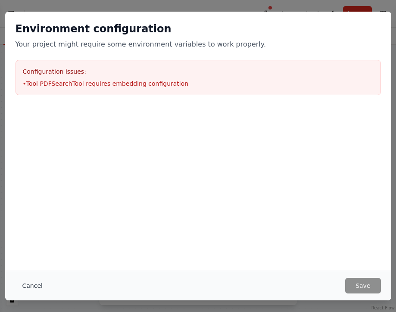
click at [29, 283] on button "Cancel" at bounding box center [33, 286] width 34 height 16
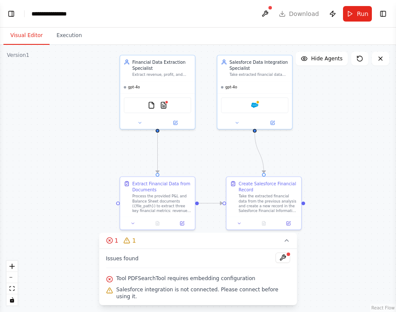
drag, startPoint x: 47, startPoint y: 255, endPoint x: 46, endPoint y: 199, distance: 56.1
click at [46, 199] on div ".deletable-edge-delete-btn { width: 20px; height: 20px; border: 0px solid #ffff…" at bounding box center [198, 178] width 396 height 267
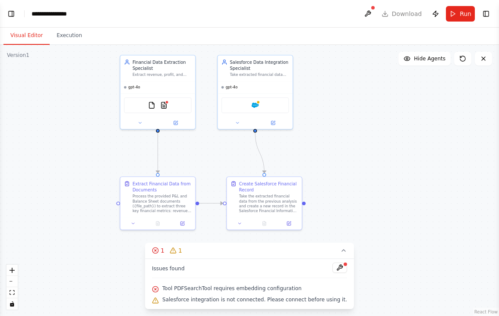
scroll to position [457, 0]
click at [396, 17] on span "Run" at bounding box center [465, 13] width 12 height 9
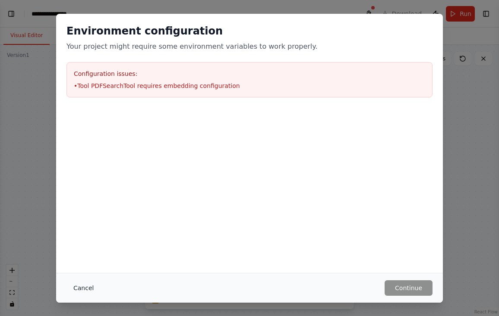
click at [82, 288] on button "Cancel" at bounding box center [83, 288] width 34 height 16
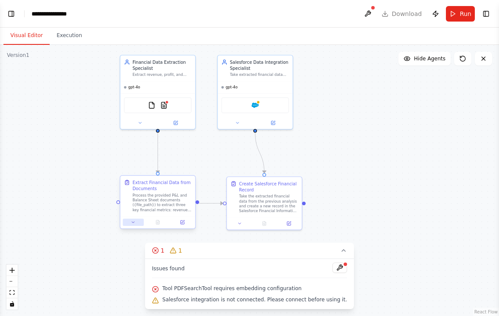
click at [132, 223] on icon at bounding box center [133, 222] width 3 height 1
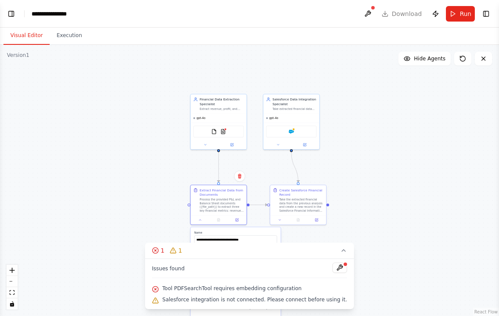
drag, startPoint x: 354, startPoint y: 108, endPoint x: 413, endPoint y: 109, distance: 59.1
click at [396, 109] on div ".deletable-edge-delete-btn { width: 20px; height: 20px; border: 0px solid #ffff…" at bounding box center [249, 180] width 499 height 271
click at [369, 18] on button at bounding box center [368, 14] width 14 height 16
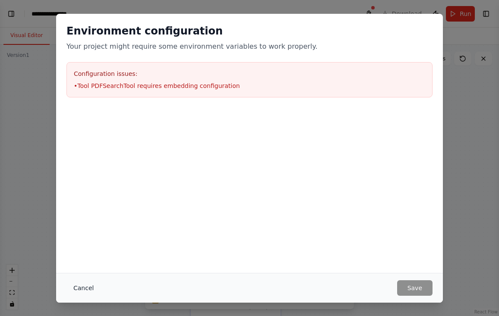
click at [75, 290] on button "Cancel" at bounding box center [83, 288] width 34 height 16
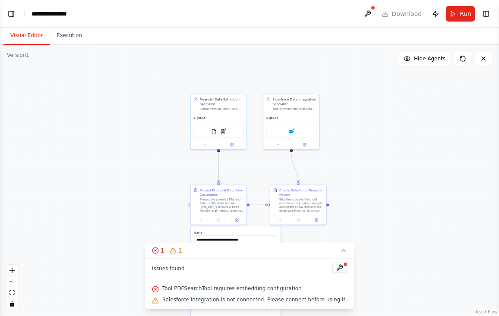
click at [83, 189] on div ".deletable-edge-delete-btn { width: 20px; height: 20px; border: 0px solid #ffff…" at bounding box center [249, 180] width 499 height 271
click at [12, 18] on button "Toggle Left Sidebar" at bounding box center [11, 14] width 12 height 12
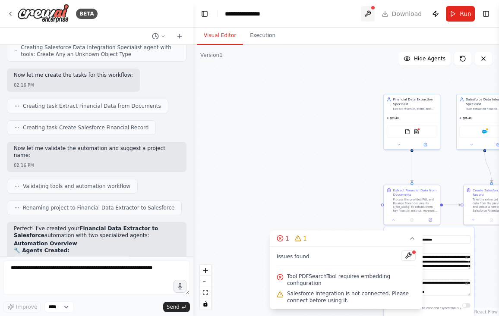
click at [367, 15] on button at bounding box center [368, 14] width 14 height 16
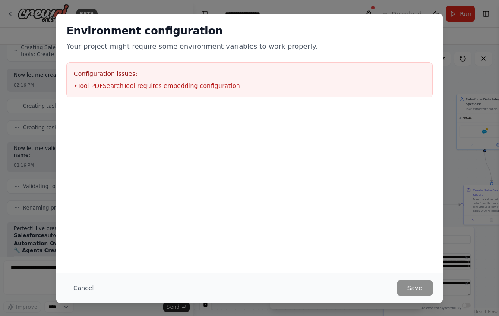
click at [396, 129] on div "Environment configuration Your project might require some environment variables…" at bounding box center [249, 158] width 499 height 316
click at [396, 22] on div "Environment configuration Your project might require some environment variables…" at bounding box center [249, 158] width 499 height 316
click at [85, 289] on button "Cancel" at bounding box center [83, 288] width 34 height 16
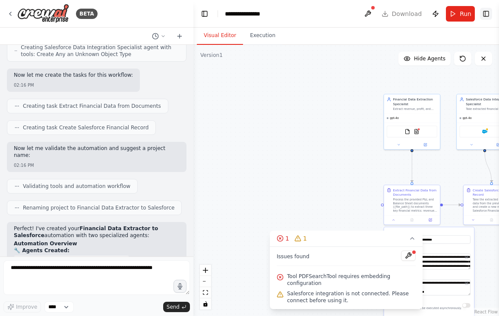
click at [396, 11] on button "Toggle Right Sidebar" at bounding box center [486, 14] width 12 height 12
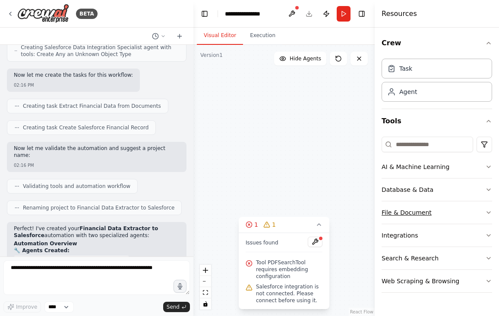
click at [396, 217] on button "File & Document" at bounding box center [436, 212] width 110 height 22
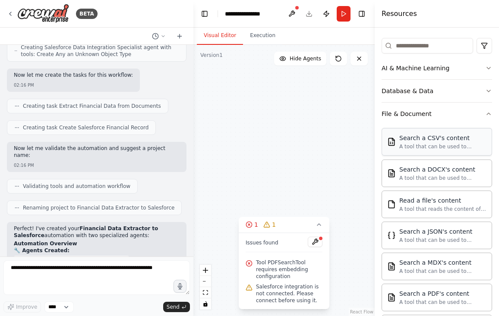
scroll to position [166, 0]
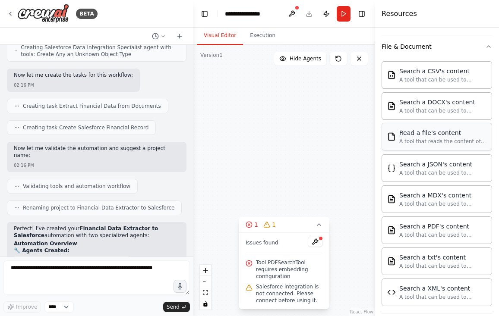
click at [396, 142] on div "A tool that reads the content of a file. To use this tool, provide a 'file_path…" at bounding box center [442, 141] width 87 height 7
click at [396, 135] on div "Read a file's content" at bounding box center [442, 133] width 87 height 9
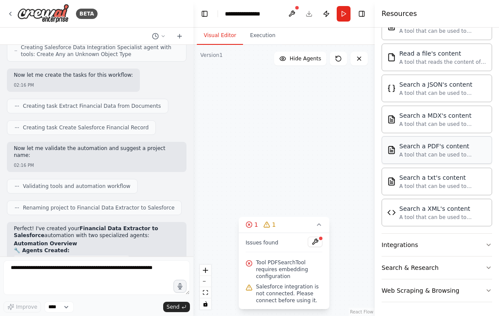
click at [396, 152] on div "A tool that can be used to semantic search a query from a PDF's content." at bounding box center [442, 154] width 87 height 7
drag, startPoint x: 442, startPoint y: 144, endPoint x: 4, endPoint y: 146, distance: 438.3
